Goal: Task Accomplishment & Management: Use online tool/utility

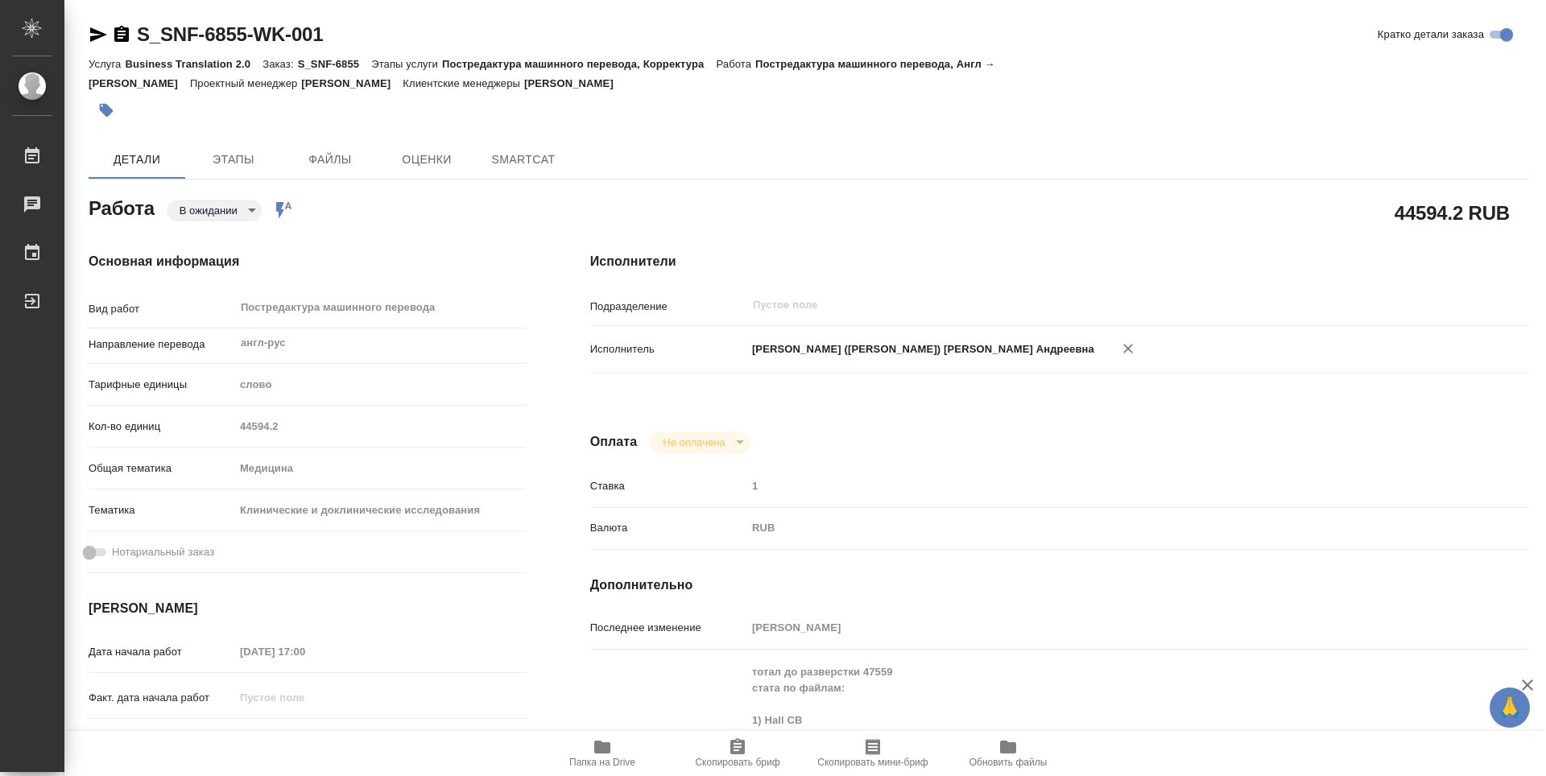
type textarea "x"
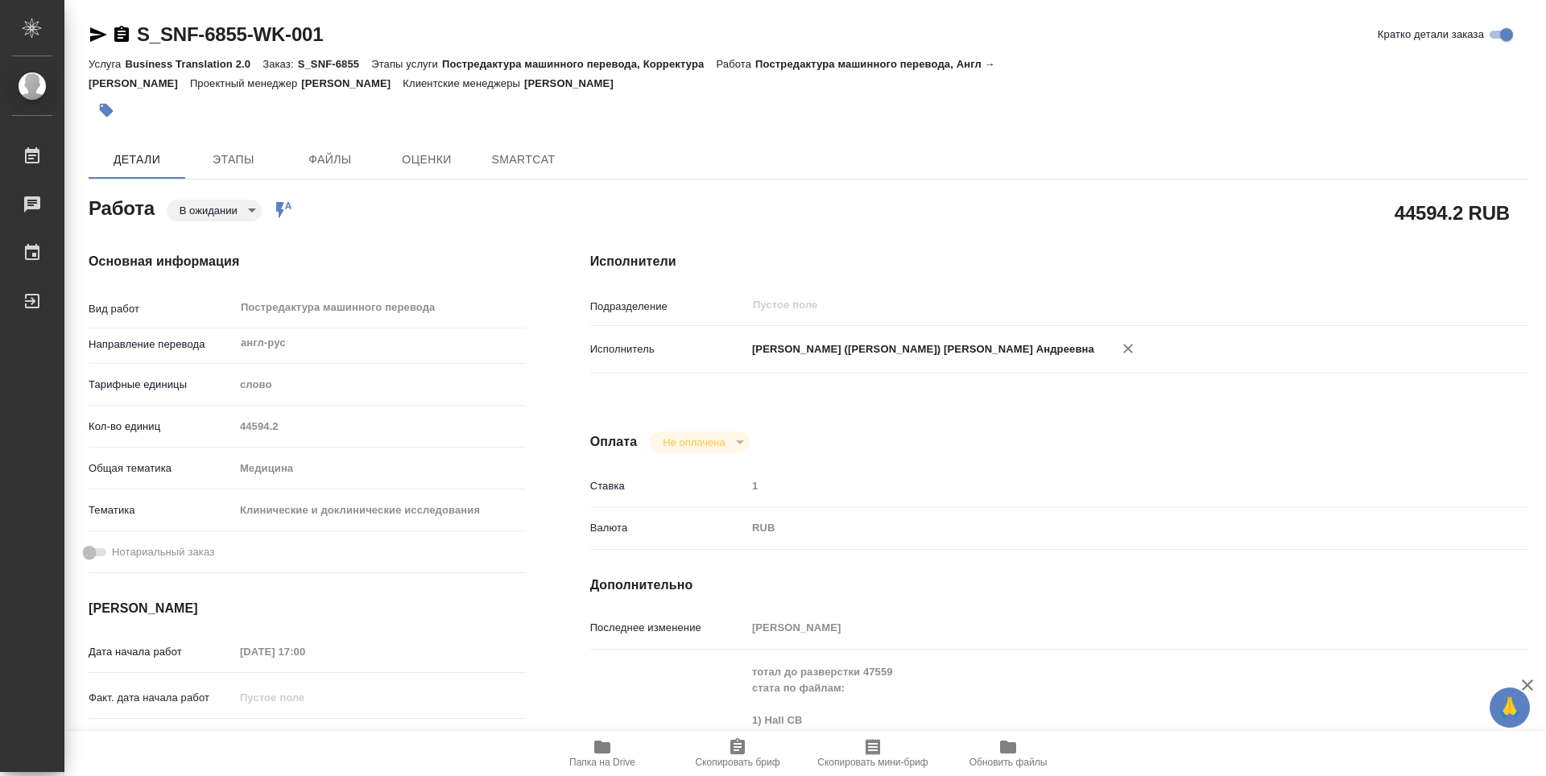
type textarea "x"
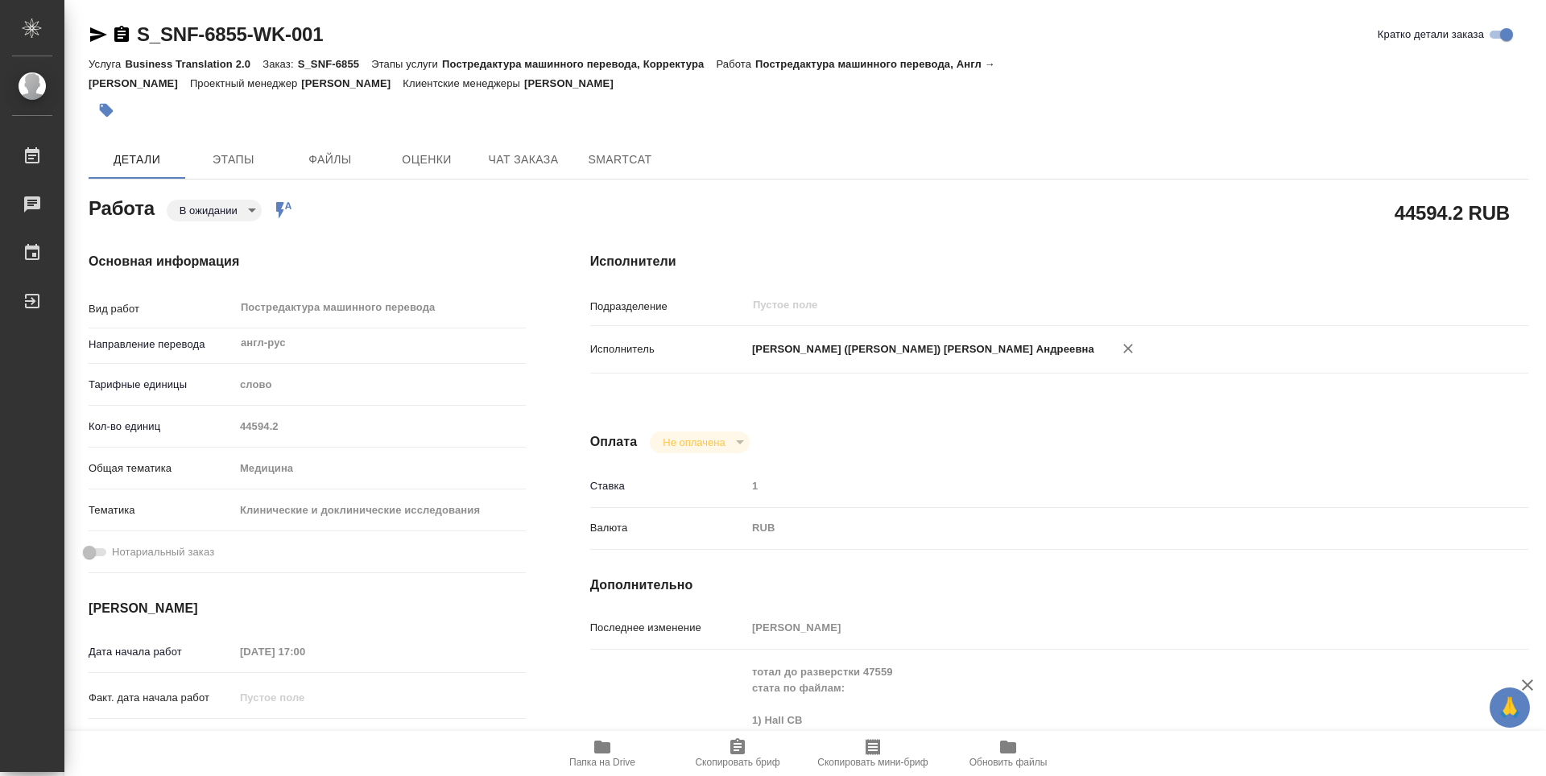
type textarea "x"
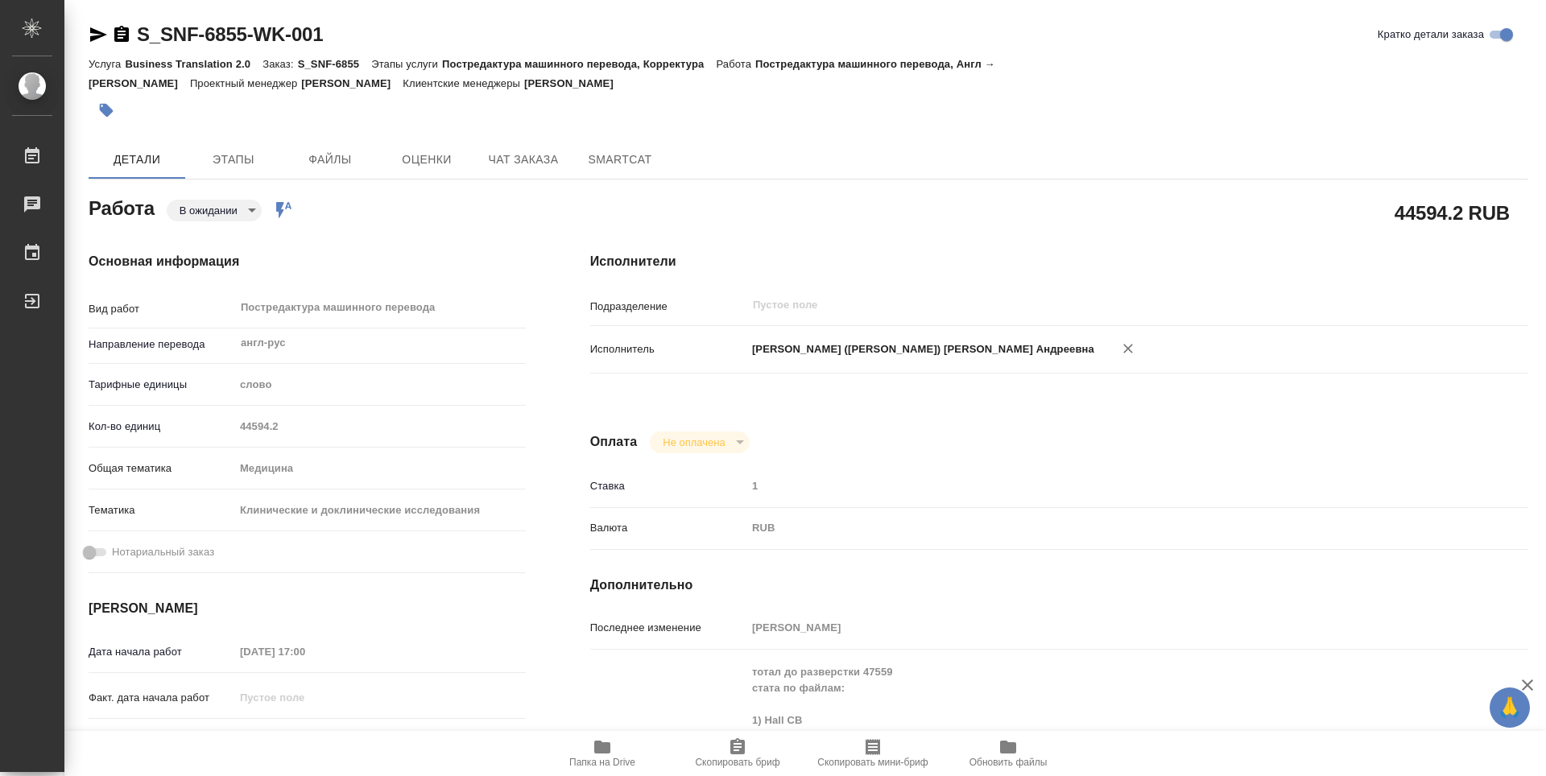
type textarea "x"
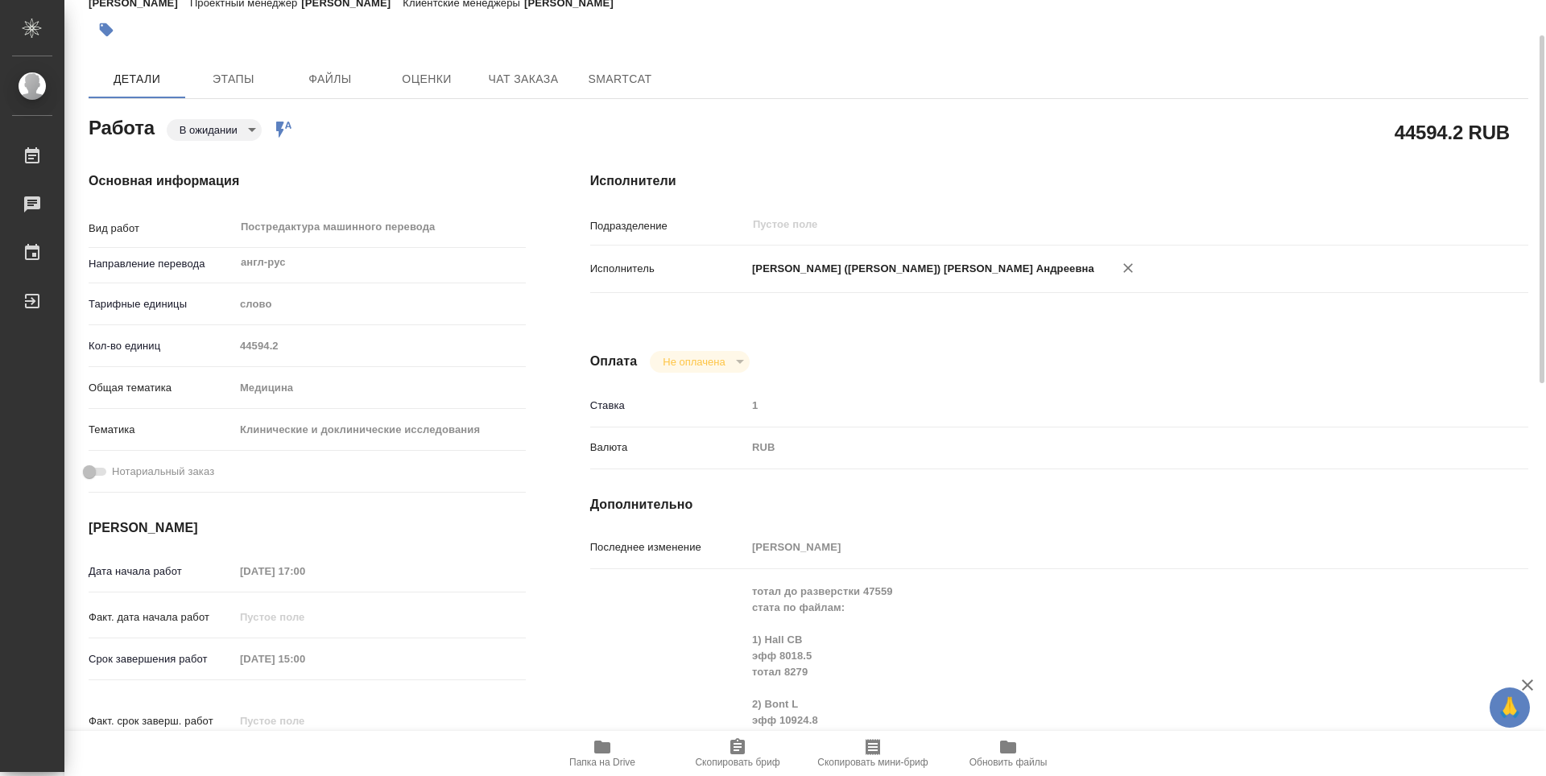
scroll to position [161, 0]
